Goal: Task Accomplishment & Management: Use online tool/utility

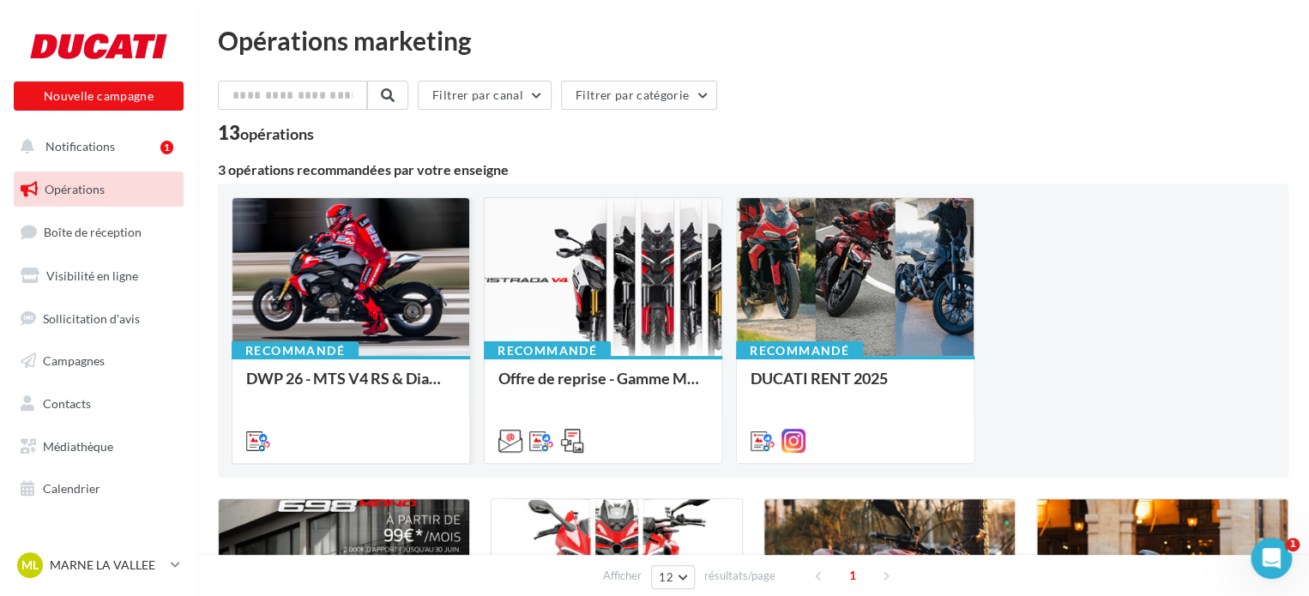
click at [339, 297] on div at bounding box center [351, 278] width 237 height 160
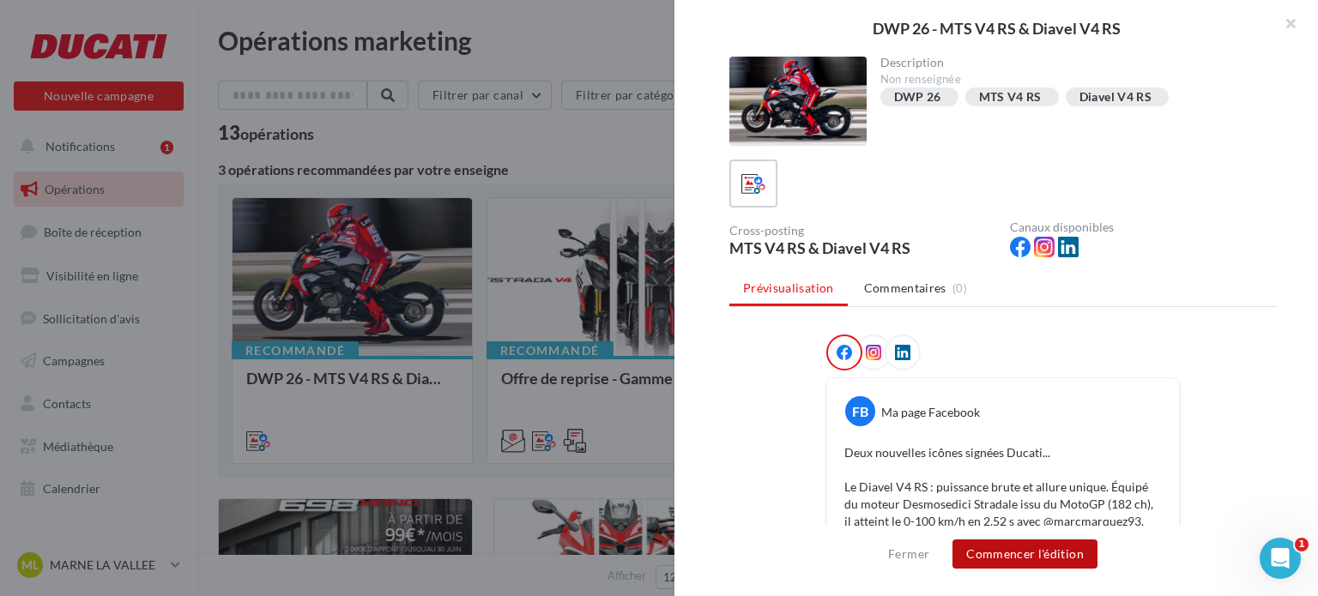
click at [1053, 561] on button "Commencer l'édition" at bounding box center [1024, 554] width 145 height 29
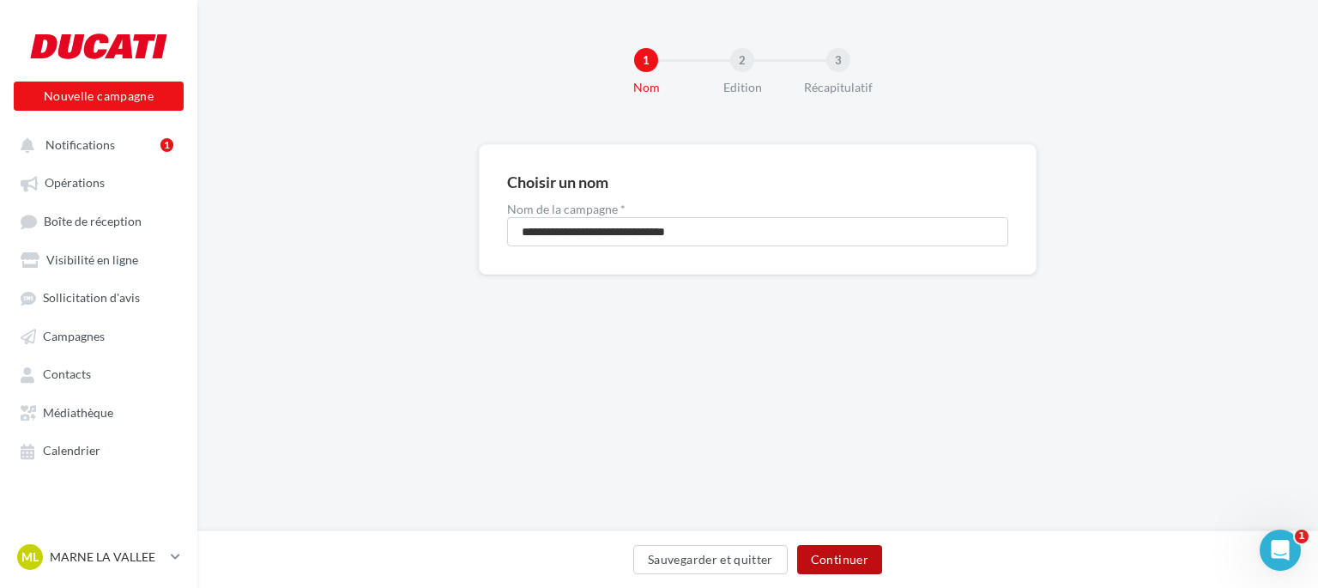
click at [870, 552] on button "Continuer" at bounding box center [839, 559] width 85 height 29
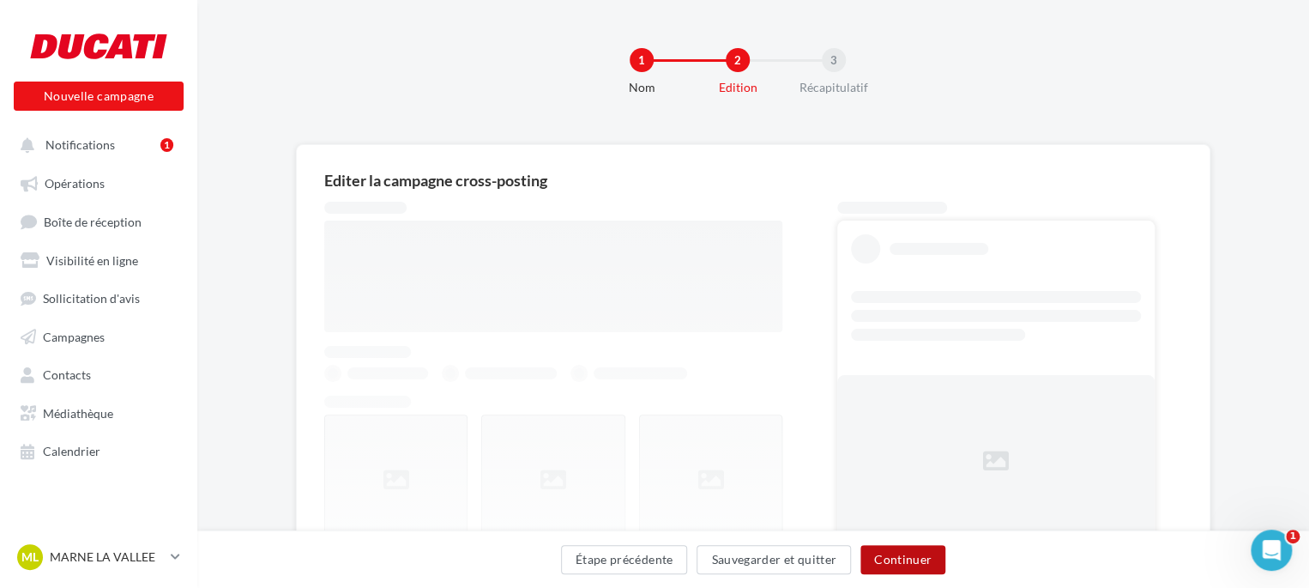
click at [881, 557] on button "Continuer" at bounding box center [903, 559] width 85 height 29
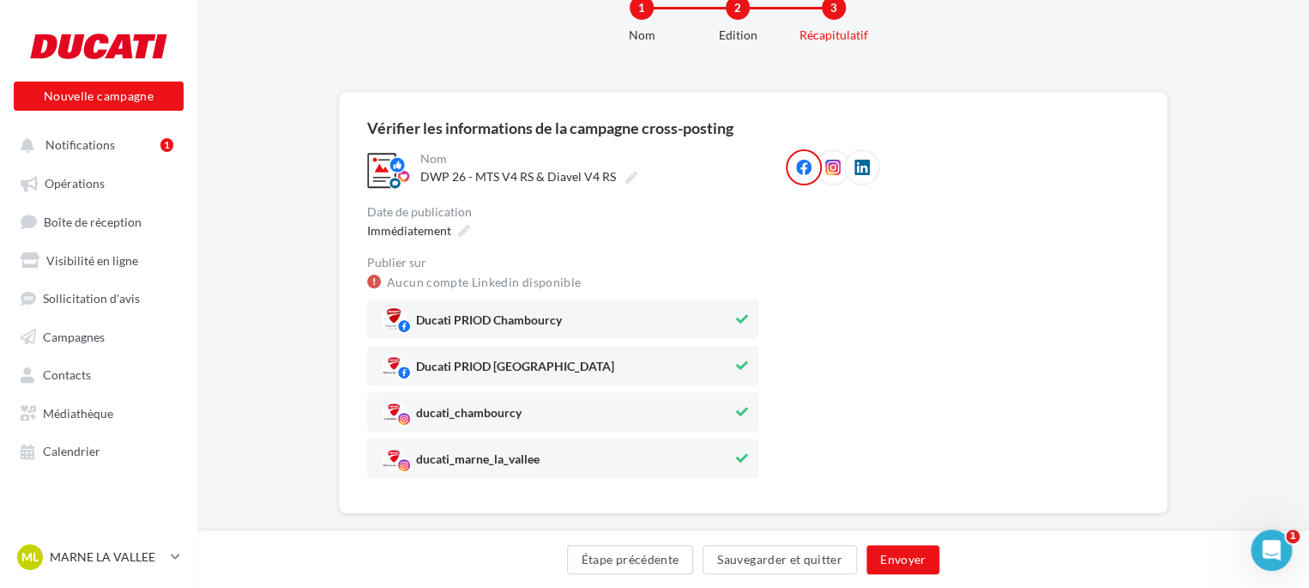
scroll to position [79, 0]
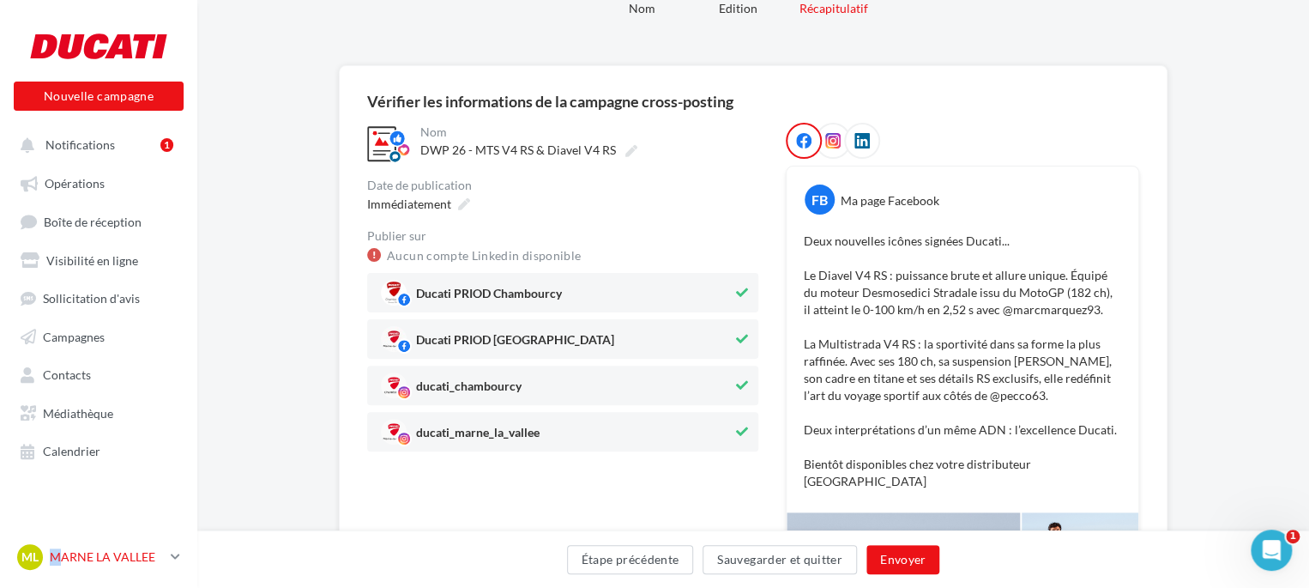
click at [55, 565] on p "MARNE LA VALLEE" at bounding box center [107, 556] width 114 height 17
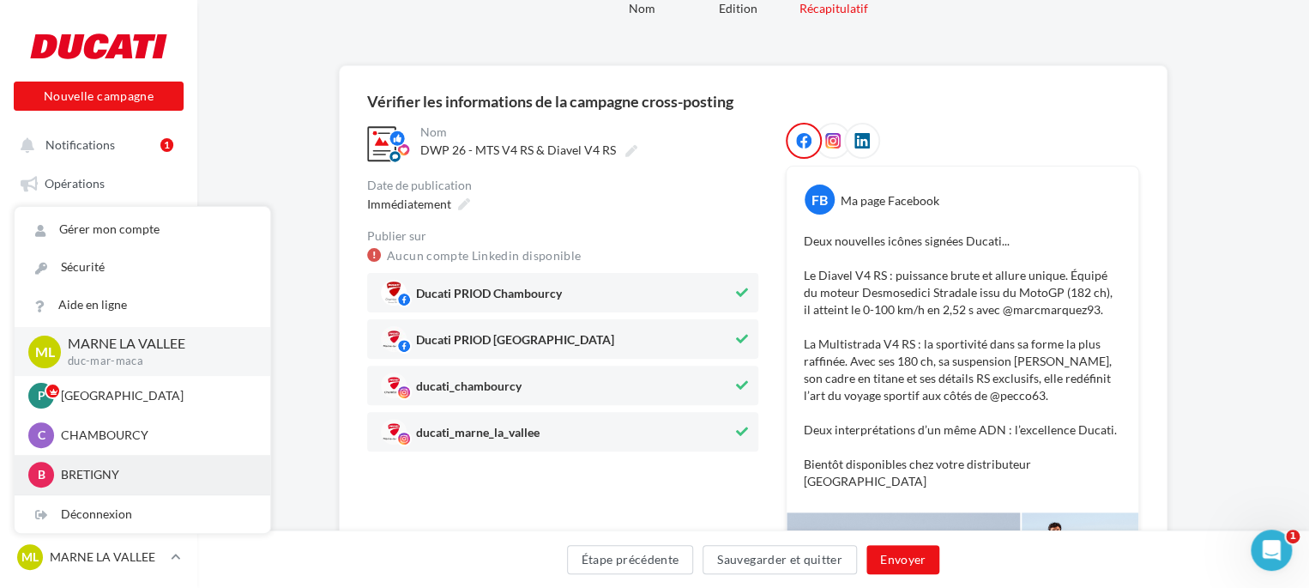
click at [99, 473] on div "B BRETIGNY romain.macadre.bretigny" at bounding box center [142, 475] width 228 height 26
click at [99, 481] on p "BRETIGNY" at bounding box center [155, 474] width 189 height 17
